Goal: Task Accomplishment & Management: Complete application form

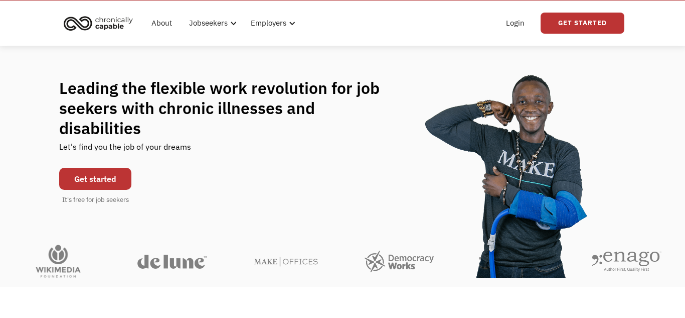
scroll to position [27, 0]
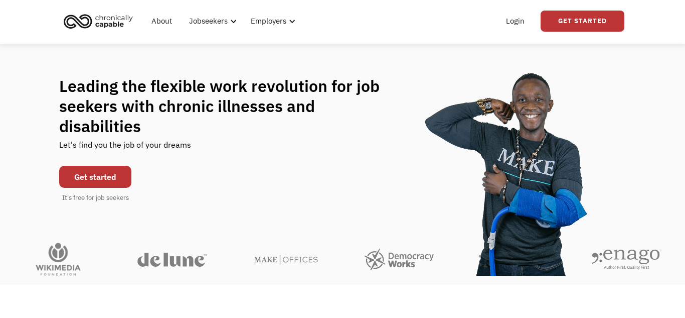
click at [110, 166] on link "Get started" at bounding box center [95, 177] width 72 height 22
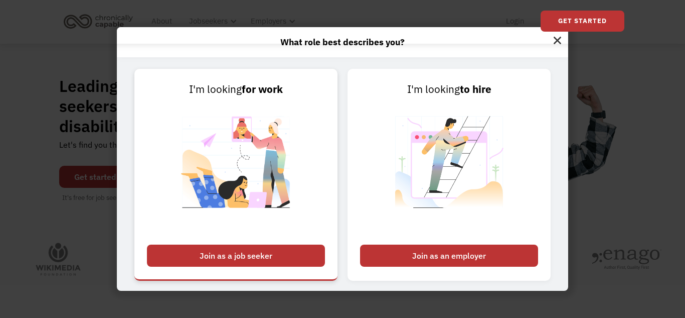
click at [245, 251] on div "Join as a job seeker" at bounding box center [236, 255] width 178 height 22
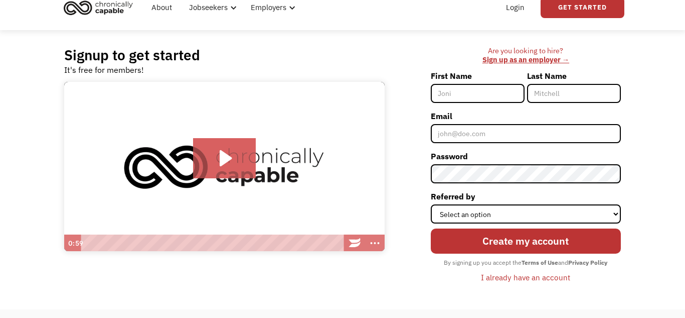
scroll to position [39, 0]
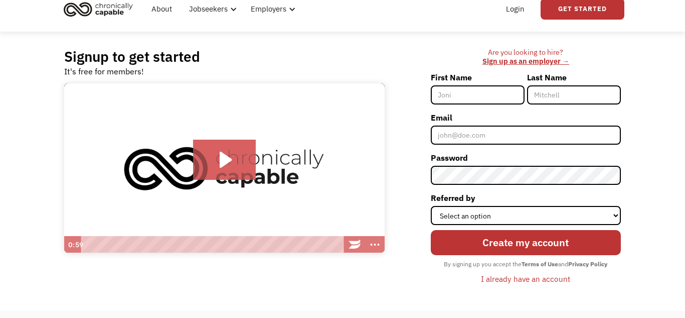
click at [466, 94] on input "First Name" at bounding box center [478, 94] width 94 height 19
type input "Lesley"
type input "Scott"
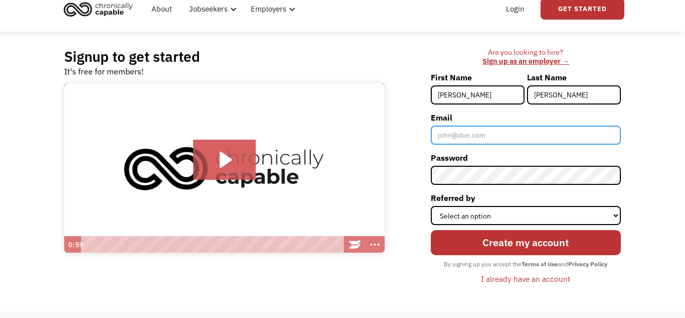
click at [472, 135] on input "Email" at bounding box center [526, 134] width 190 height 19
type input "jackpot.queen1975@gmail.com"
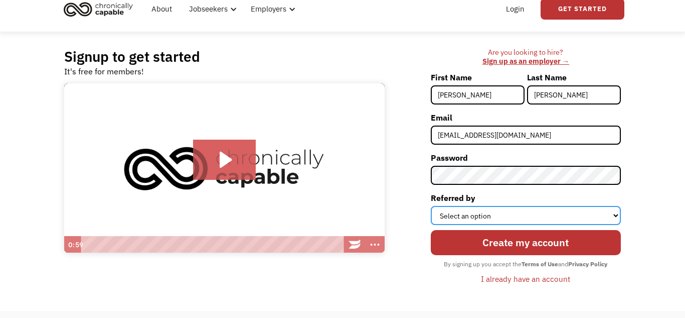
click at [502, 212] on select "Select an option Instagram Facebook Twitter Search Engine News Article Word of …" at bounding box center [526, 215] width 190 height 19
select select "Other"
click at [431, 206] on select "Select an option Instagram Facebook Twitter Search Engine News Article Word of …" at bounding box center [526, 215] width 190 height 19
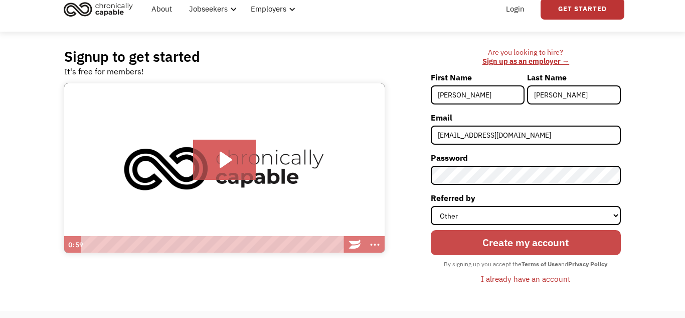
click at [468, 240] on input "Create my account" at bounding box center [526, 242] width 190 height 25
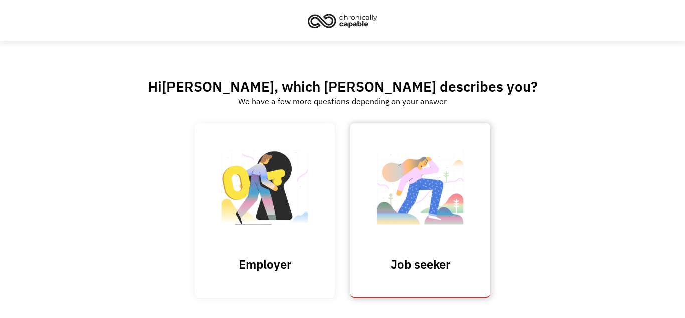
click at [426, 250] on link "Job seeker" at bounding box center [420, 210] width 140 height 174
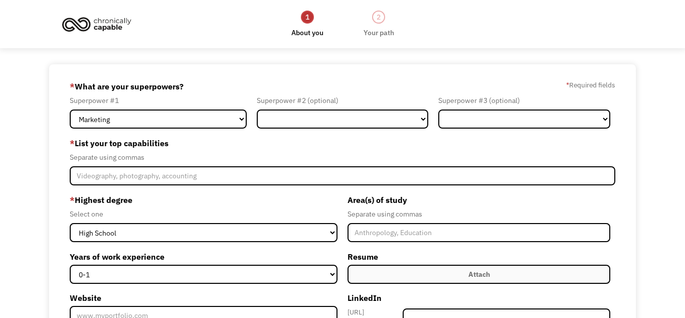
click at [249, 120] on div "Superpower #1 Marketing Human Resources Finance Technology Operations Sales Ind…" at bounding box center [161, 111] width 182 height 34
click at [241, 120] on select "Marketing Human Resources Finance Technology Operations Sales Industrial & Manu…" at bounding box center [158, 118] width 177 height 19
select select "Operations"
click at [70, 109] on select "Marketing Human Resources Finance Technology Operations Sales Industrial & Manu…" at bounding box center [158, 118] width 177 height 19
click at [403, 123] on select "Marketing Human Resources Finance Technology Operations Sales Industrial & Manu…" at bounding box center [343, 118] width 172 height 19
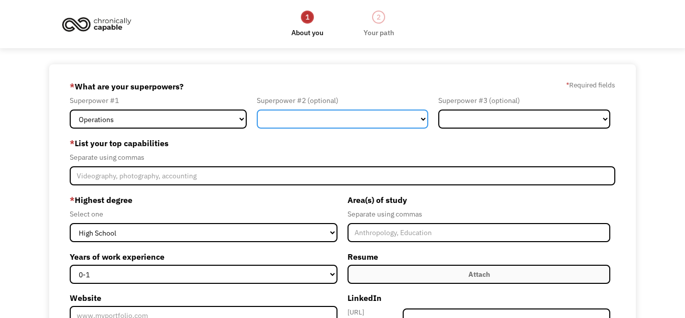
select select "Industrial & Manufacturing"
click at [257, 109] on select "Marketing Human Resources Finance Technology Operations Sales Industrial & Manu…" at bounding box center [343, 118] width 172 height 19
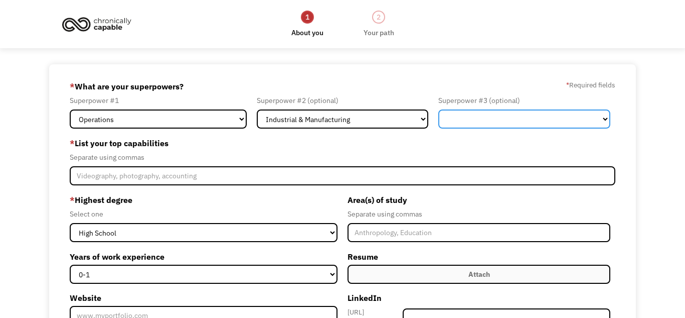
click at [546, 120] on select "Marketing Human Resources Finance Technology Operations Sales Industrial & Manu…" at bounding box center [525, 118] width 172 height 19
select select "Administration"
click at [439, 109] on select "Marketing Human Resources Finance Technology Operations Sales Industrial & Manu…" at bounding box center [525, 118] width 172 height 19
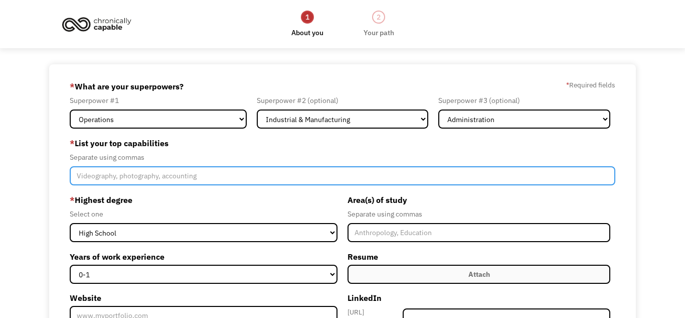
click at [159, 176] on input "Member-Create-Step1" at bounding box center [343, 175] width 546 height 19
type input "material handling, organizing, computers, time management, relationship buildin…"
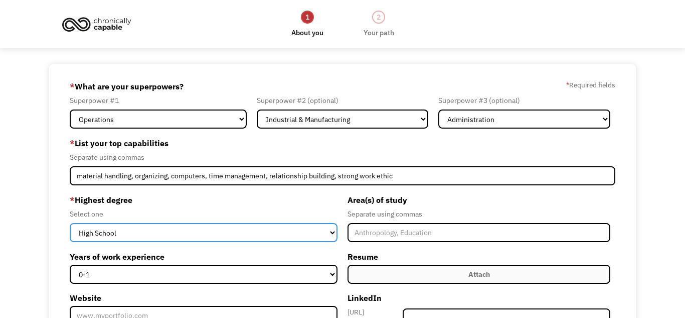
click at [330, 233] on select "High School Associates Bachelors Master's PhD" at bounding box center [204, 232] width 268 height 19
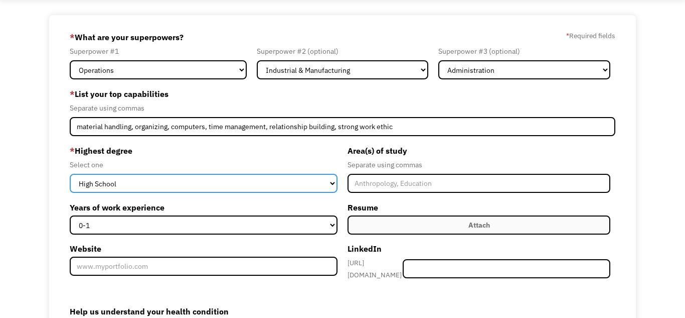
scroll to position [50, 0]
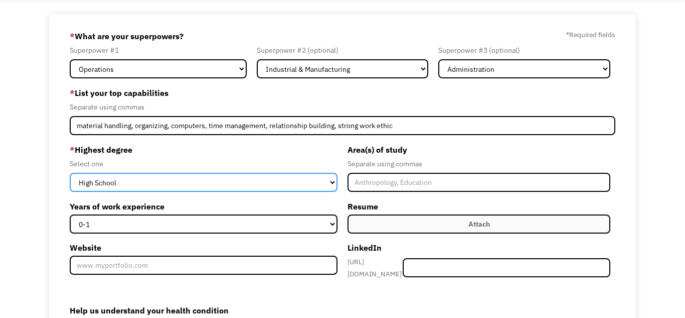
click at [333, 181] on select "High School Associates Bachelors Master's PhD" at bounding box center [204, 182] width 268 height 19
click at [70, 173] on select "High School Associates Bachelors Master's PhD" at bounding box center [204, 182] width 268 height 19
click at [334, 181] on select "High School Associates Bachelors Master's PhD" at bounding box center [204, 182] width 268 height 19
select select "associates"
click at [70, 173] on select "High School Associates Bachelors Master's PhD" at bounding box center [204, 182] width 268 height 19
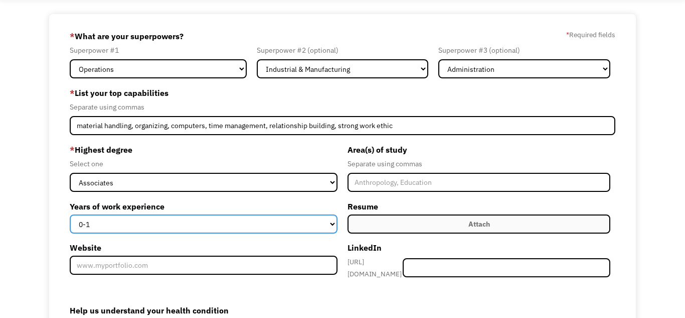
click at [294, 223] on select "0-1 2-4 5-10 11-15 15+" at bounding box center [204, 223] width 268 height 19
select select "15+"
click at [70, 214] on select "0-1 2-4 5-10 11-15 15+" at bounding box center [204, 223] width 268 height 19
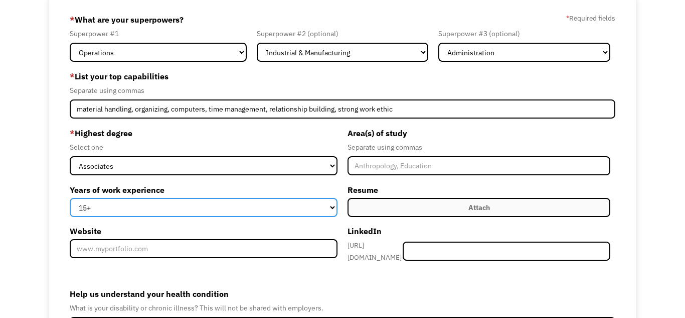
scroll to position [79, 0]
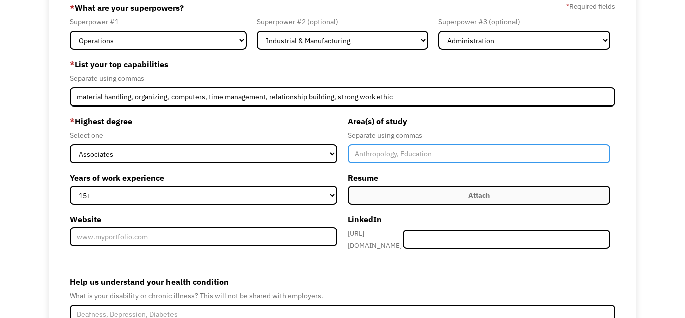
click at [385, 155] on input "Member-Create-Step1" at bounding box center [479, 153] width 263 height 19
type input "Criminal Investigations, Real Estate, Photography, Human Resources, Teaching En…"
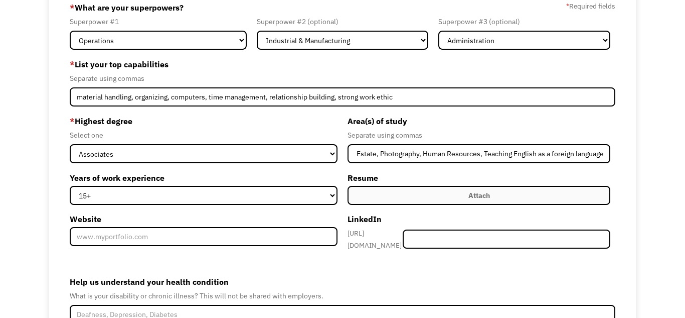
click at [408, 200] on label "Attach" at bounding box center [479, 195] width 263 height 19
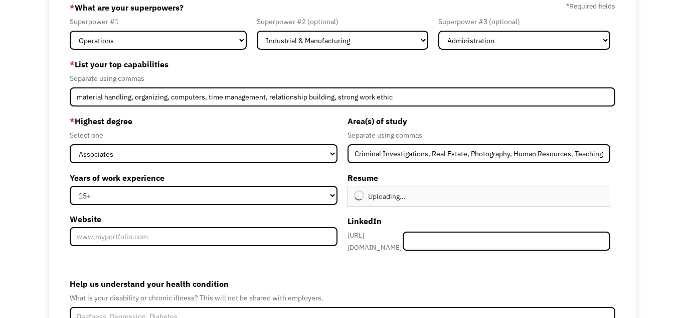
type input "Continue"
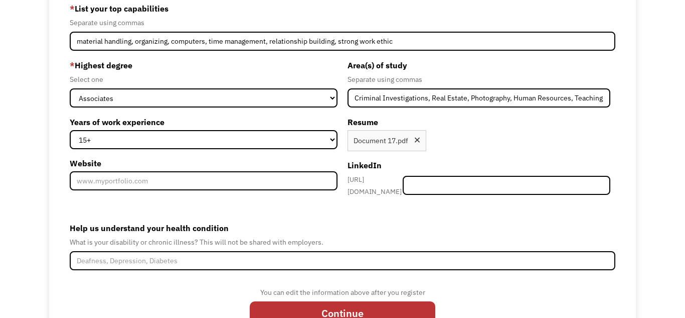
scroll to position [144, 0]
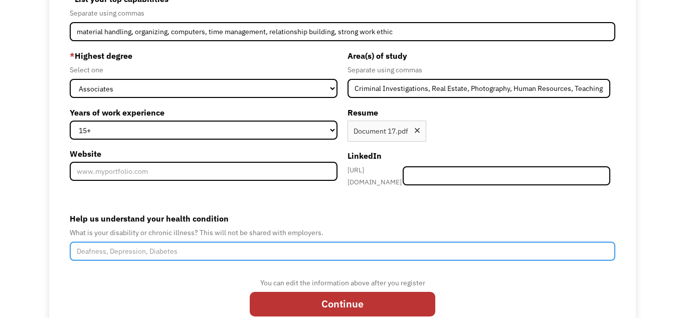
click at [129, 245] on input "Help us understand your health condition" at bounding box center [343, 250] width 546 height 19
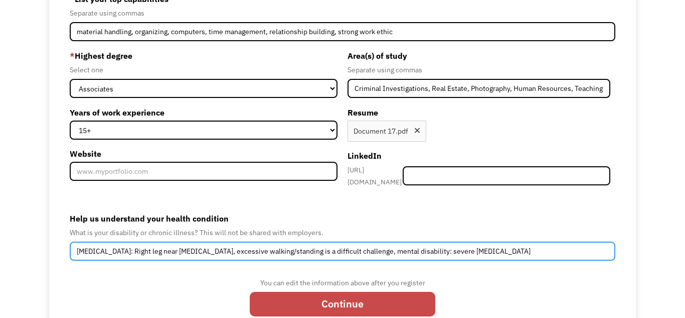
type input "Physical disability: Right leg near amputation, excessive walking/standing is a…"
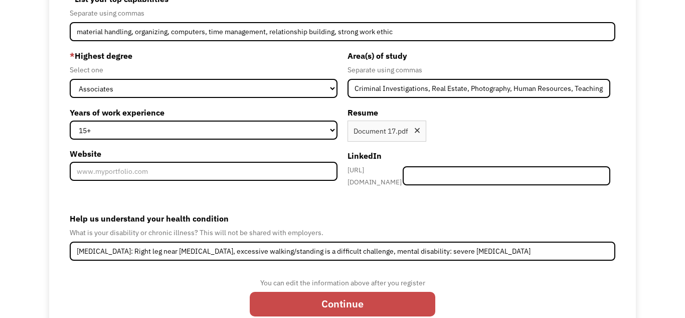
click at [353, 301] on input "Continue" at bounding box center [343, 304] width 186 height 25
type input "Please wait..."
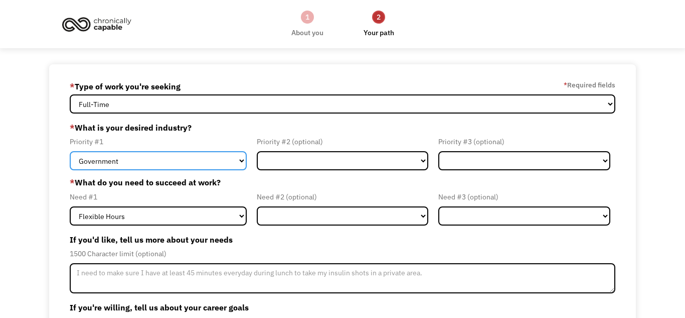
click at [237, 161] on select "Government Finance & Insurance Health & Social Care Tech & Engineering Creative…" at bounding box center [158, 160] width 177 height 19
select select "Education"
click at [70, 151] on select "Government Finance & Insurance Health & Social Care Tech & Engineering Creative…" at bounding box center [158, 160] width 177 height 19
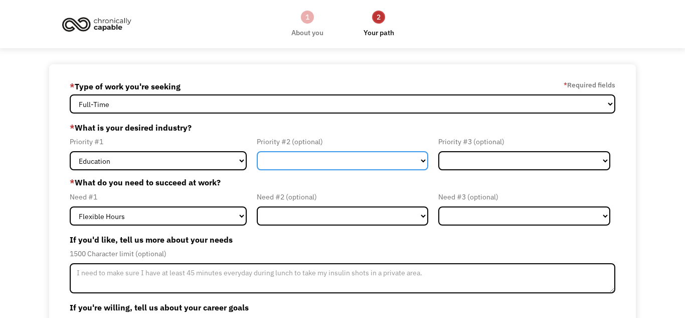
click at [373, 165] on select "Government Finance & Insurance Health & Social Care Tech & Engineering Creative…" at bounding box center [343, 160] width 172 height 19
select select "Administrative"
click at [257, 151] on select "Government Finance & Insurance Health & Social Care Tech & Engineering Creative…" at bounding box center [343, 160] width 172 height 19
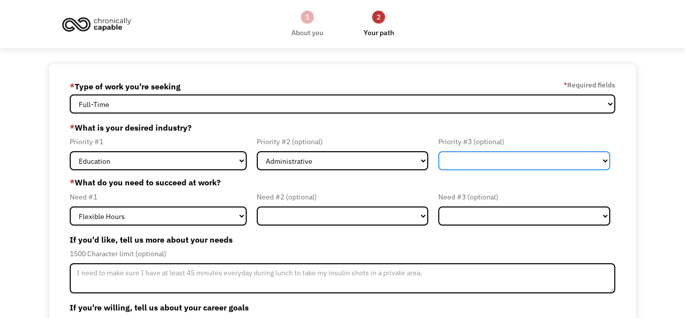
click at [541, 161] on select "Government Finance & Insurance Health & Social Care Tech & Engineering Creative…" at bounding box center [525, 160] width 172 height 19
select select "Other"
click at [439, 151] on select "Government Finance & Insurance Health & Social Care Tech & Engineering Creative…" at bounding box center [525, 160] width 172 height 19
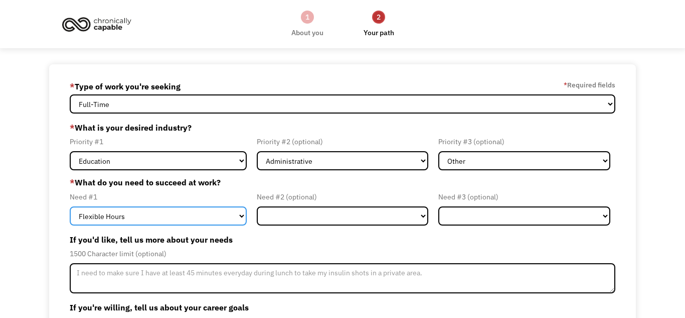
click at [239, 215] on select "Flexible Hours Remote Work Service Animal On-site Accommodations Visual Support…" at bounding box center [158, 215] width 177 height 19
select select "On-site Accommodations"
click at [70, 206] on select "Flexible Hours Remote Work Service Animal On-site Accommodations Visual Support…" at bounding box center [158, 215] width 177 height 19
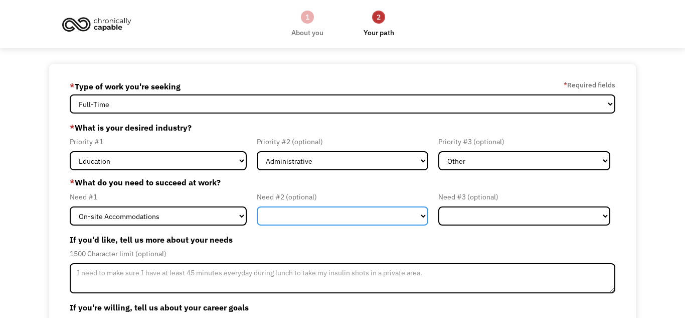
click at [333, 214] on select "Flexible Hours Remote Work Service Animal On-site Accommodations Visual Support…" at bounding box center [343, 215] width 172 height 19
select select "Remote Work"
click at [257, 206] on select "Flexible Hours Remote Work Service Animal On-site Accommodations Visual Support…" at bounding box center [343, 215] width 172 height 19
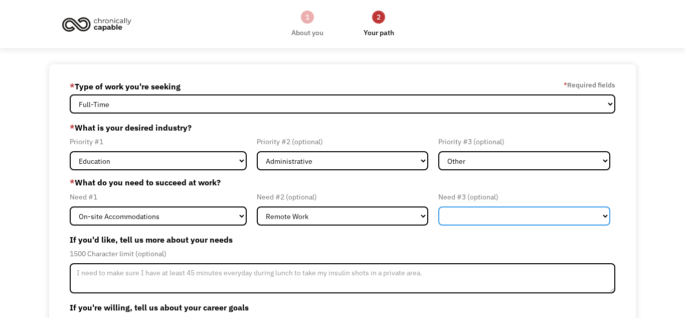
click at [493, 215] on select "Flexible Hours Remote Work Service Animal On-site Accommodations Visual Support…" at bounding box center [525, 215] width 172 height 19
select select "Flexible Hours"
click at [439, 206] on select "Flexible Hours Remote Work Service Animal On-site Accommodations Visual Support…" at bounding box center [525, 215] width 172 height 19
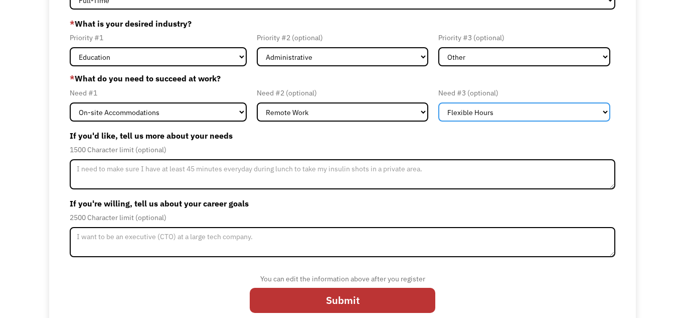
scroll to position [105, 0]
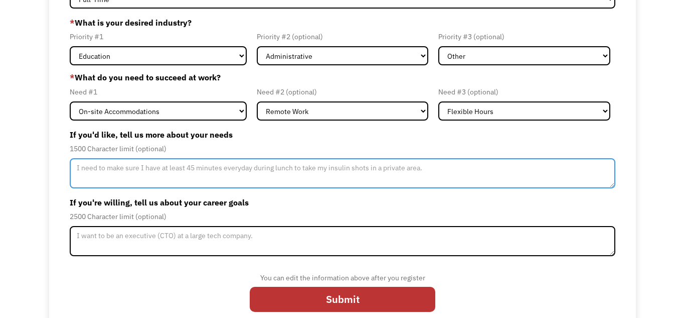
click at [114, 169] on textarea "Member-Update-Form-Step2" at bounding box center [343, 173] width 546 height 30
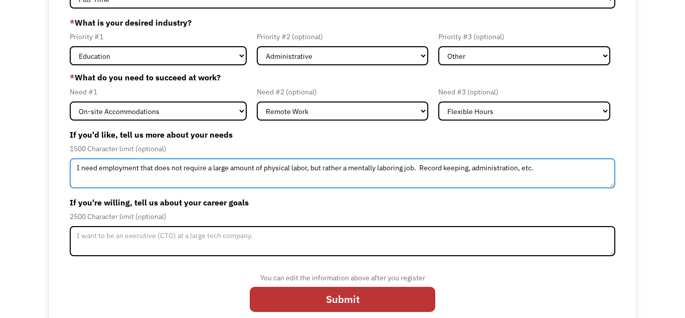
type textarea "I need employment that does not require a large amount of physical labor, but r…"
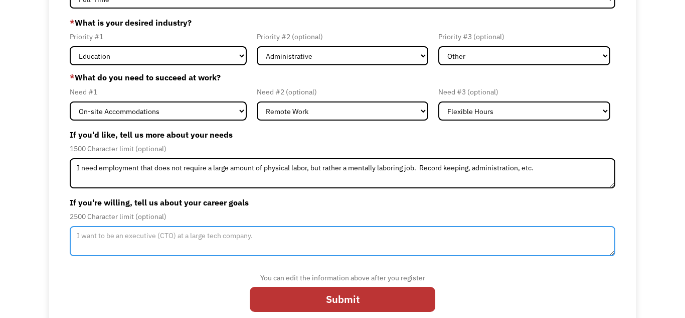
click at [127, 235] on textarea "Member-Update-Form-Step2" at bounding box center [343, 241] width 546 height 30
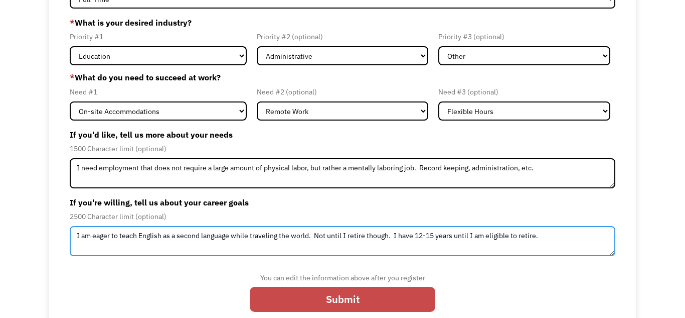
type textarea "I am eager to teach English as a second language while traveling the world. Not…"
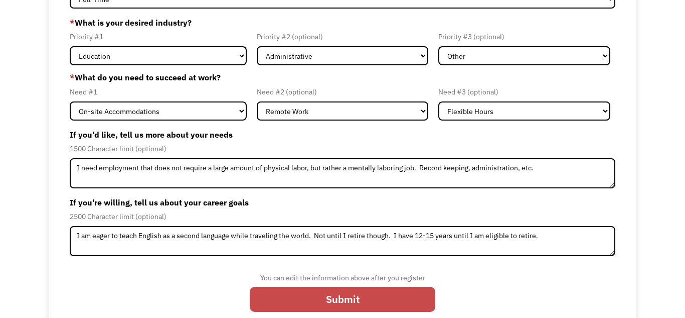
click at [308, 297] on input "Submit" at bounding box center [343, 299] width 186 height 25
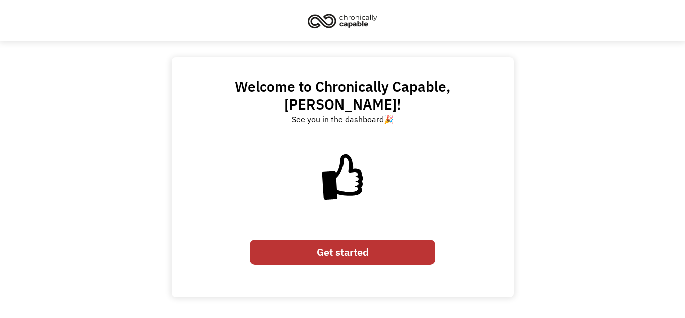
click at [336, 239] on link "Get started" at bounding box center [343, 251] width 186 height 25
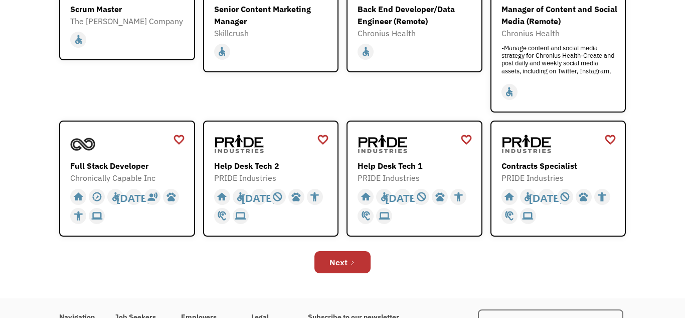
scroll to position [303, 0]
click at [334, 259] on div "Next" at bounding box center [339, 261] width 18 height 12
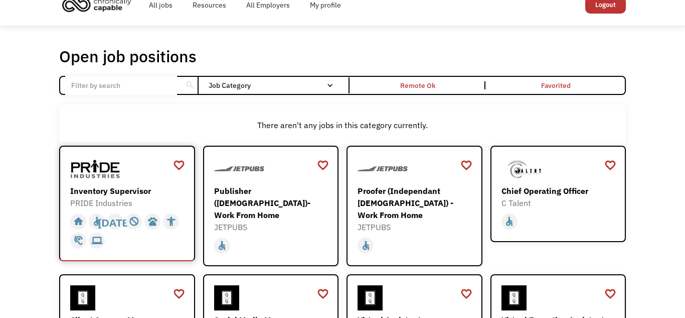
scroll to position [16, 0]
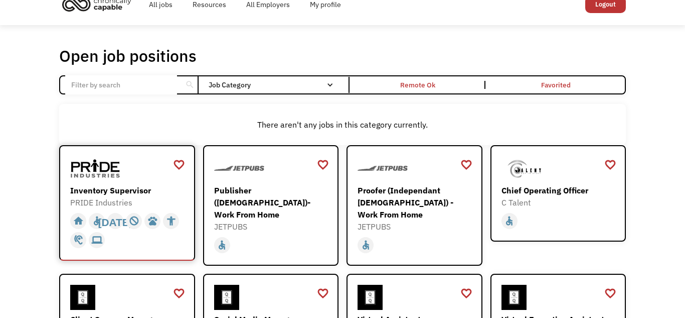
click at [102, 197] on div "PRIDE Industries" at bounding box center [128, 202] width 116 height 12
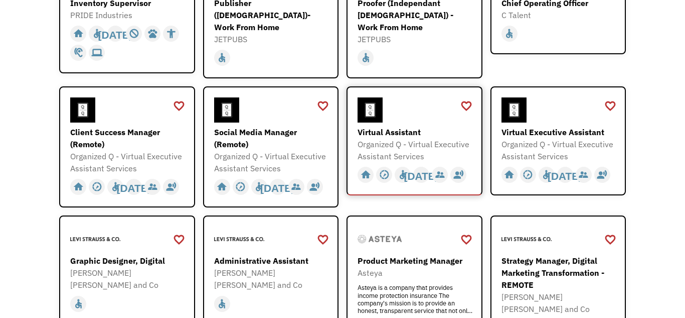
scroll to position [216, 0]
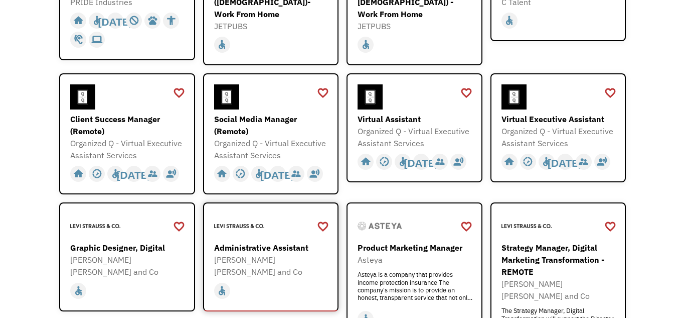
click at [249, 241] on div "Administrative Assistant" at bounding box center [272, 247] width 116 height 12
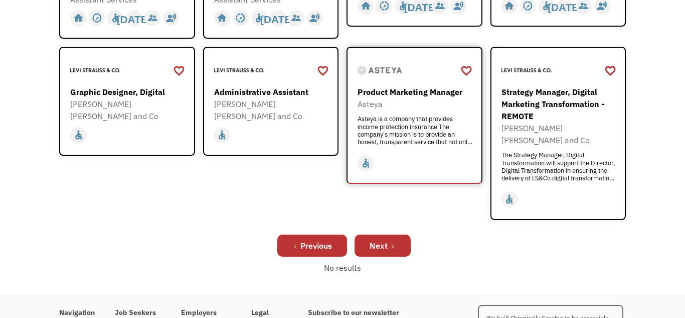
scroll to position [386, 0]
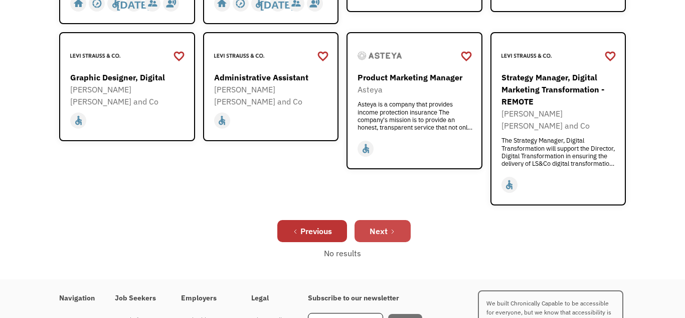
click at [394, 220] on link "Next" at bounding box center [383, 231] width 56 height 22
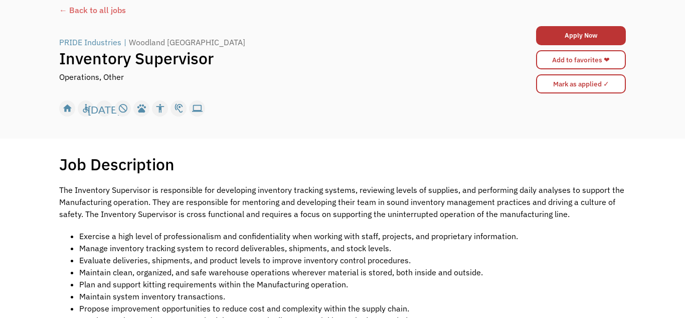
scroll to position [52, 0]
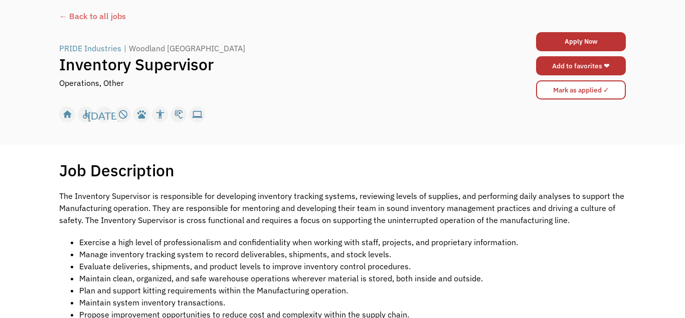
click at [556, 60] on link "Add to favorites ❤" at bounding box center [581, 65] width 90 height 19
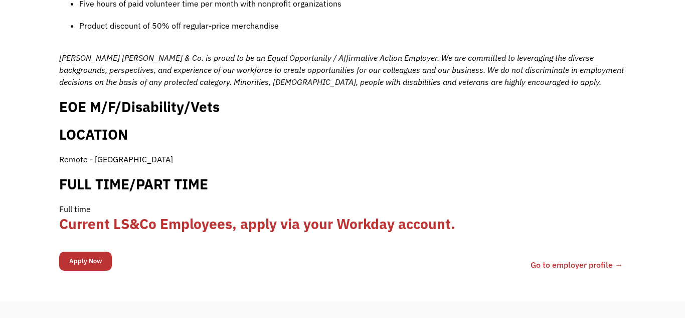
scroll to position [975, 0]
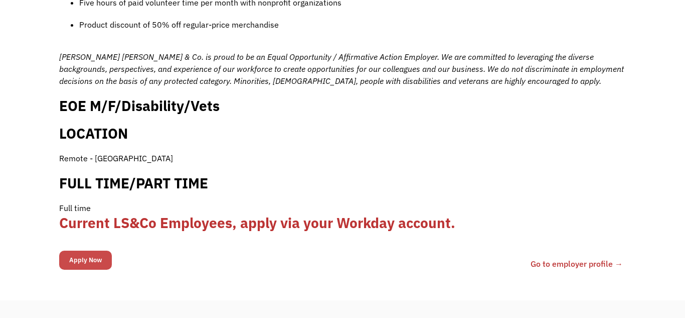
click at [97, 250] on input "Apply Now" at bounding box center [85, 259] width 53 height 19
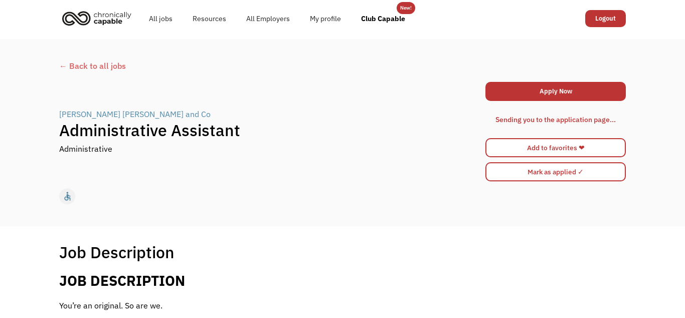
scroll to position [0, 0]
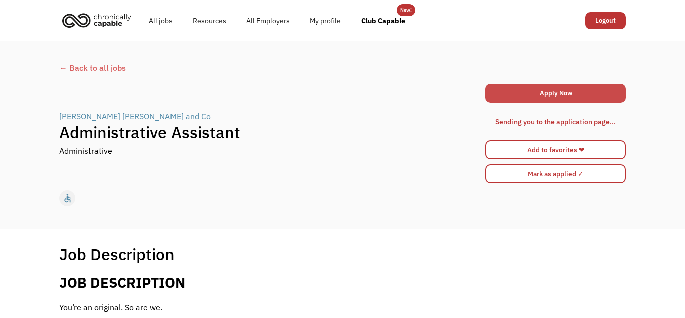
click at [565, 95] on link "Apply Now" at bounding box center [556, 93] width 140 height 19
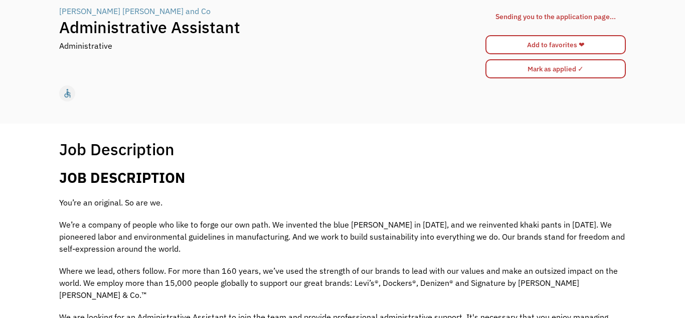
scroll to position [21, 0]
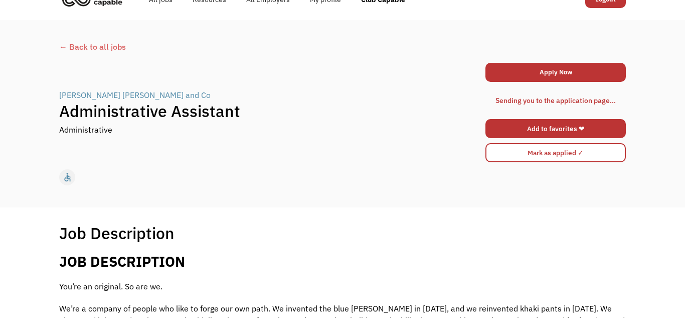
click at [520, 131] on link "Add to favorites ❤" at bounding box center [556, 128] width 140 height 19
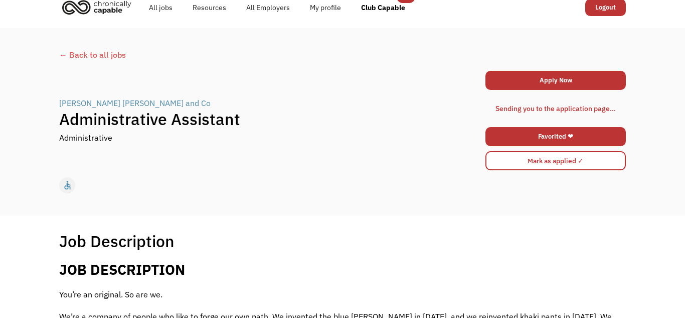
scroll to position [0, 0]
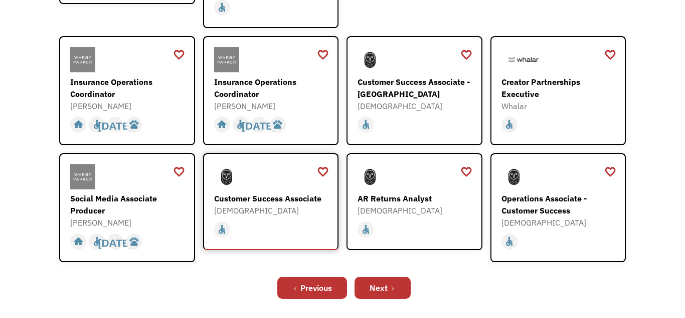
scroll to position [312, 0]
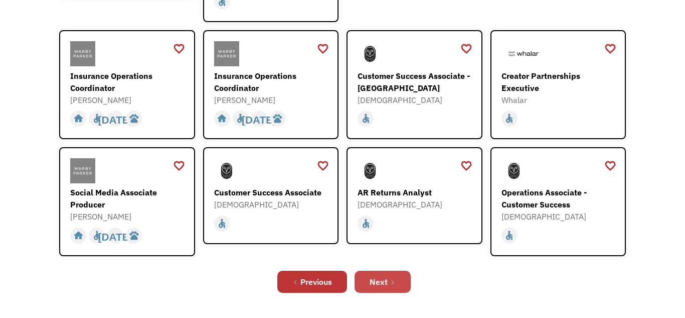
click at [389, 272] on link "Next" at bounding box center [383, 281] width 56 height 22
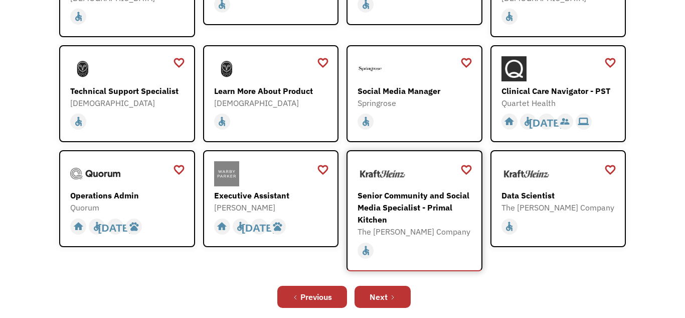
scroll to position [248, 0]
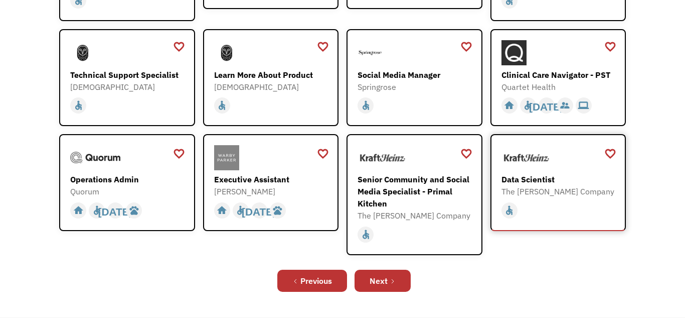
click at [513, 183] on div "Data Scientist" at bounding box center [560, 179] width 116 height 12
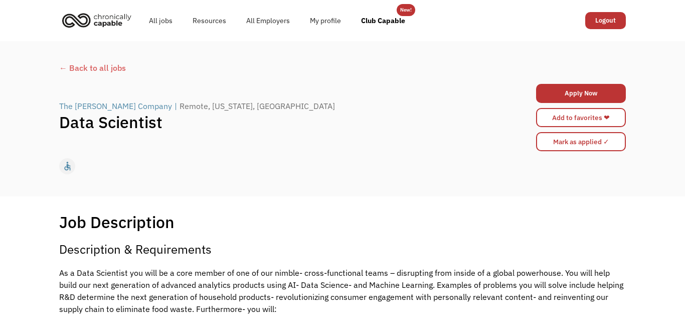
click at [81, 69] on div "← Back to all jobs" at bounding box center [342, 68] width 567 height 12
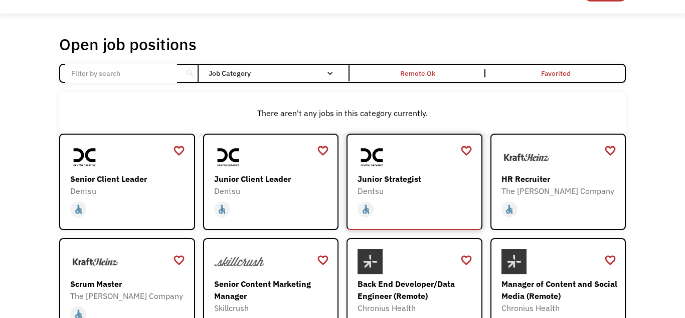
scroll to position [39, 0]
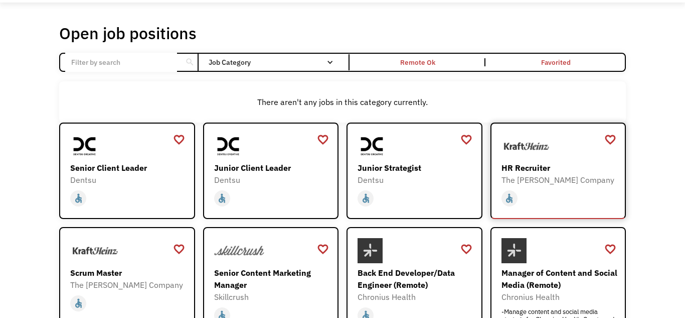
click at [523, 168] on div "HR Recruiter" at bounding box center [560, 168] width 116 height 12
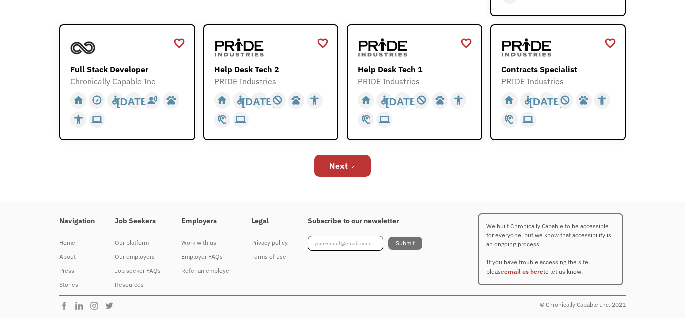
scroll to position [401, 0]
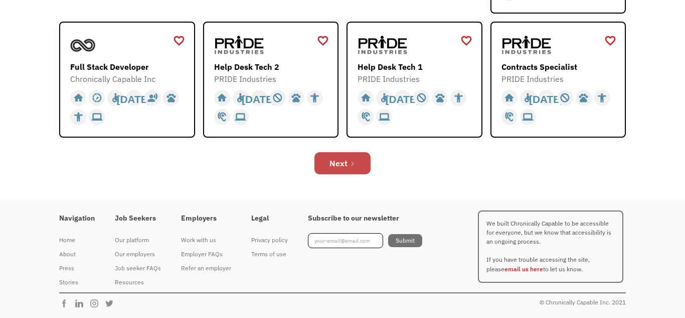
click at [355, 165] on link "Next" at bounding box center [343, 163] width 56 height 22
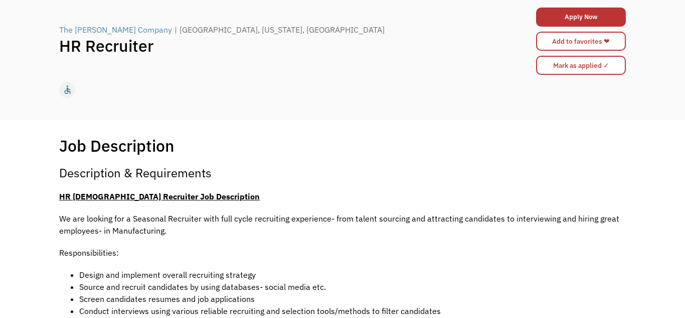
scroll to position [69, 0]
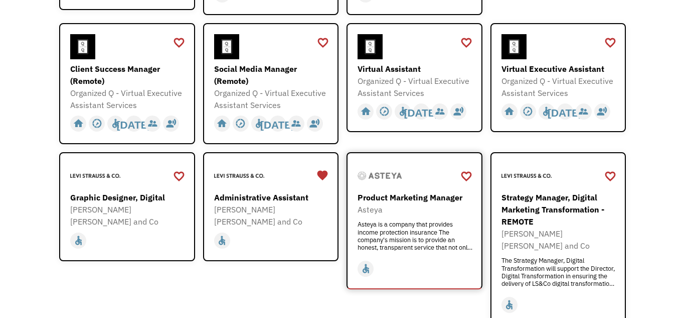
scroll to position [303, 0]
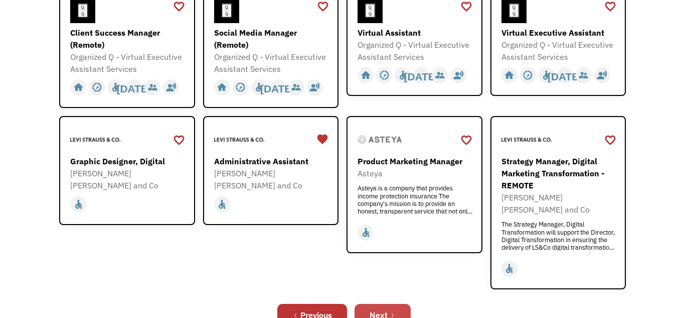
click at [391, 304] on link "Next" at bounding box center [383, 315] width 56 height 22
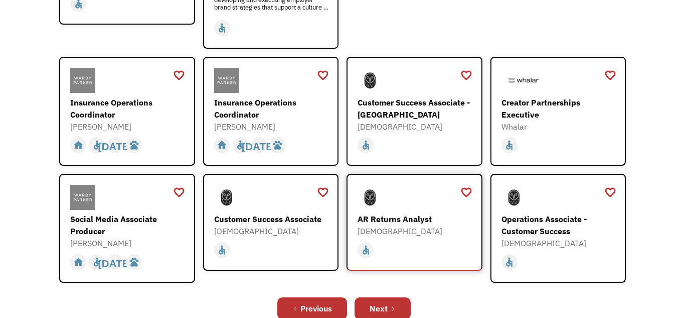
scroll to position [292, 0]
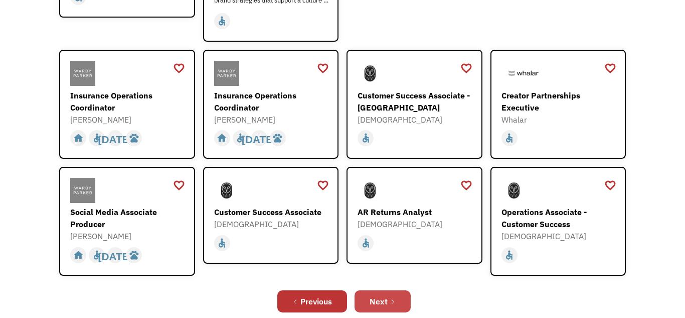
click at [373, 295] on div "Next" at bounding box center [379, 301] width 18 height 12
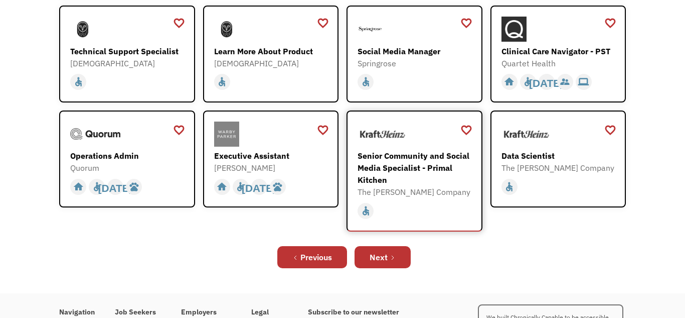
scroll to position [288, 0]
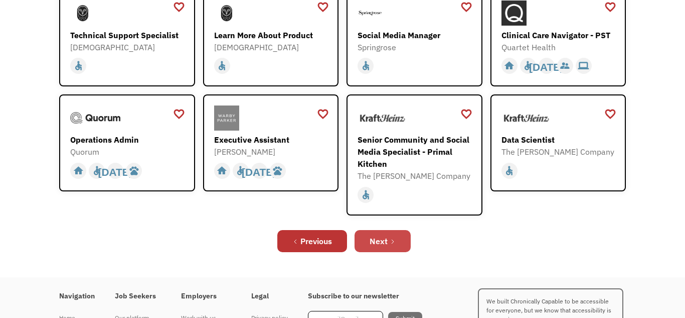
click at [374, 246] on div "Next" at bounding box center [379, 241] width 18 height 12
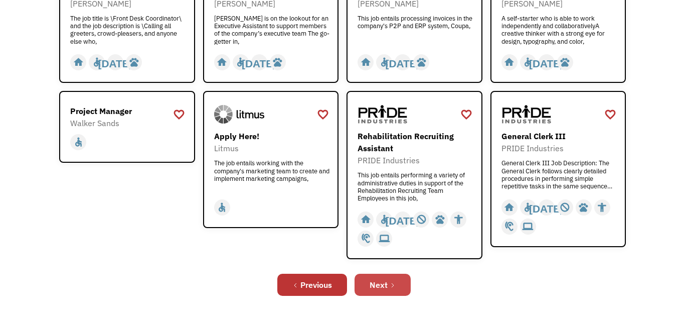
scroll to position [335, 0]
click at [371, 286] on div "Next" at bounding box center [379, 284] width 18 height 12
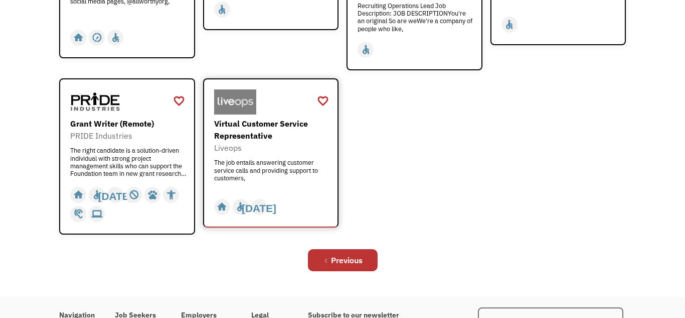
scroll to position [441, 0]
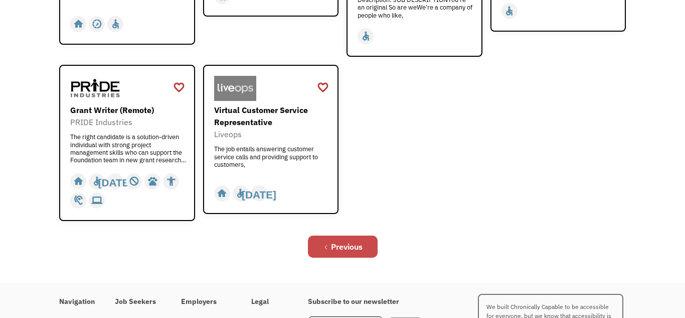
click at [358, 240] on div "Previous" at bounding box center [347, 246] width 32 height 12
